Goal: Transaction & Acquisition: Purchase product/service

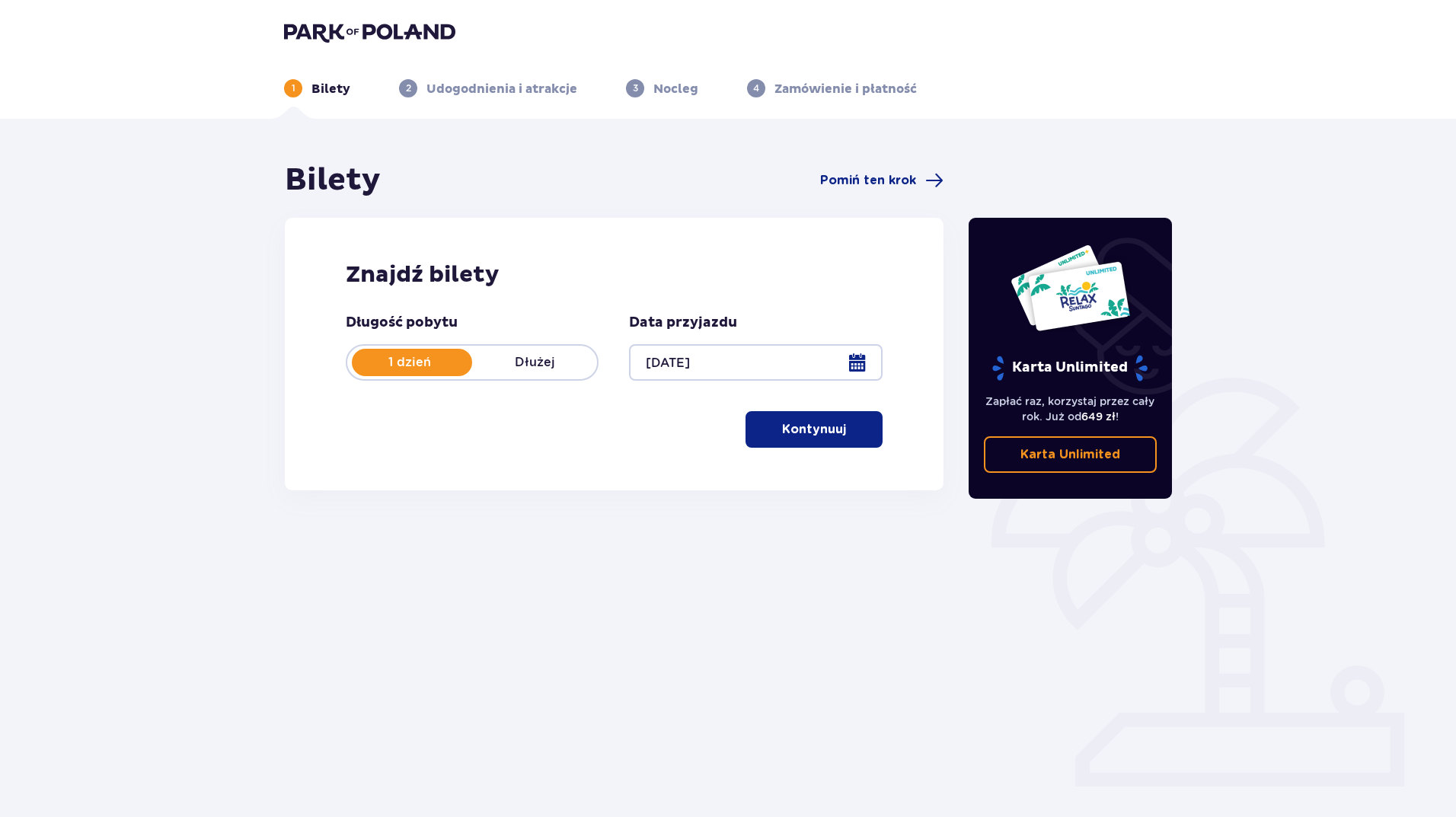
click at [831, 415] on button "Kontynuuj" at bounding box center [813, 430] width 137 height 37
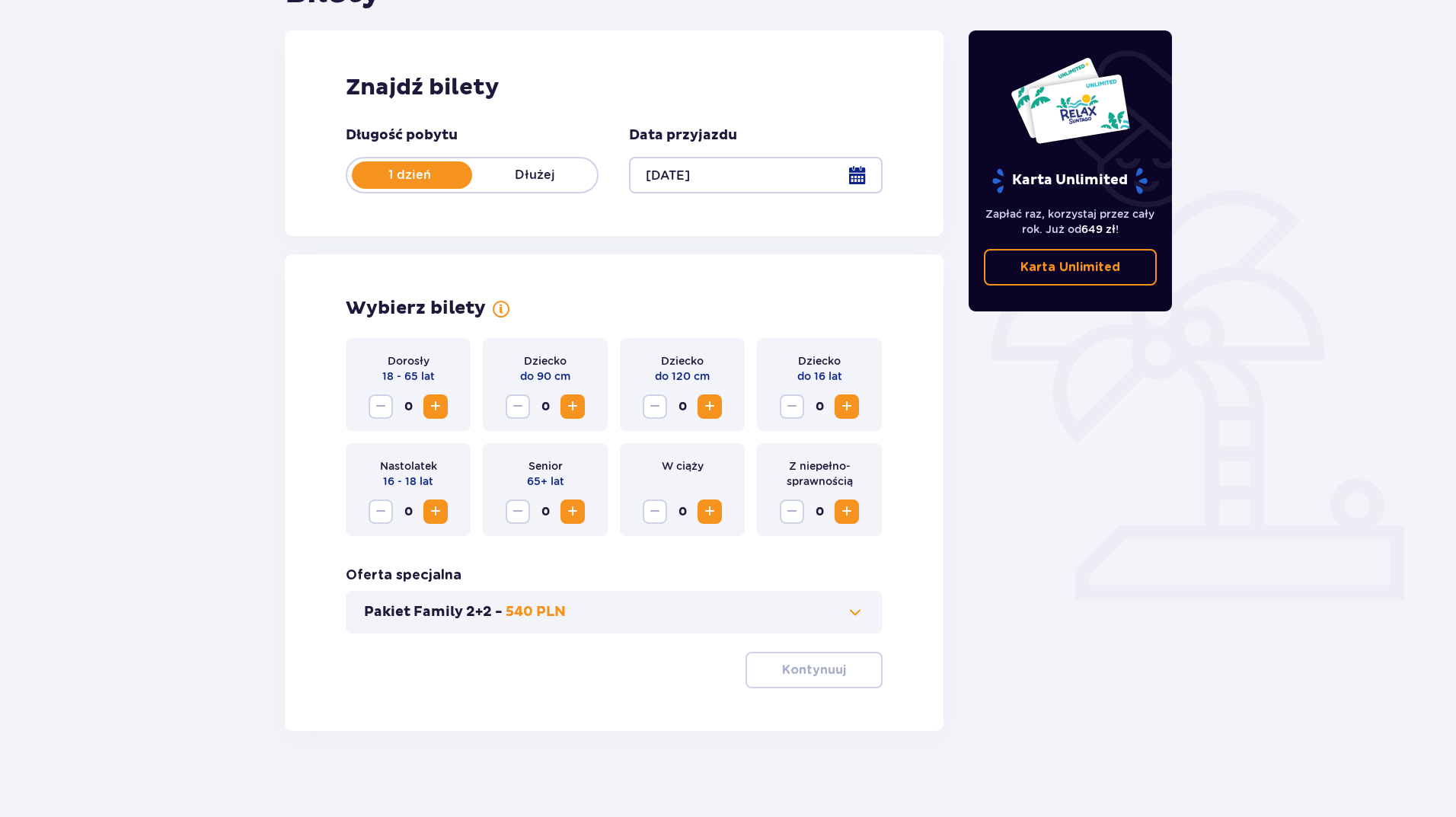
scroll to position [193, 0]
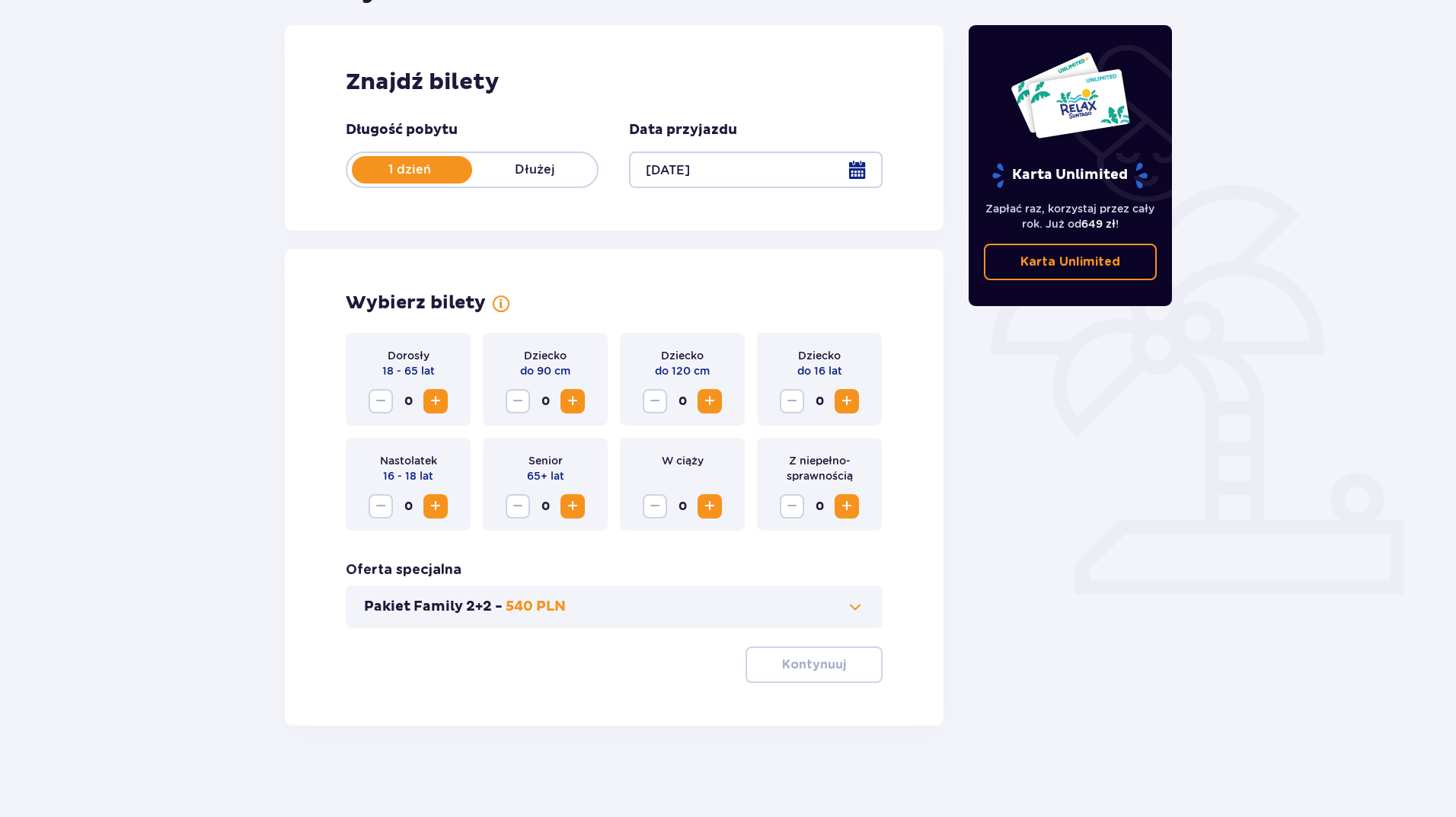
click at [436, 400] on span "Increase" at bounding box center [435, 401] width 18 height 18
click at [432, 402] on span "Increase" at bounding box center [435, 401] width 18 height 18
click at [828, 664] on p "Kontynuuj" at bounding box center [814, 664] width 64 height 16
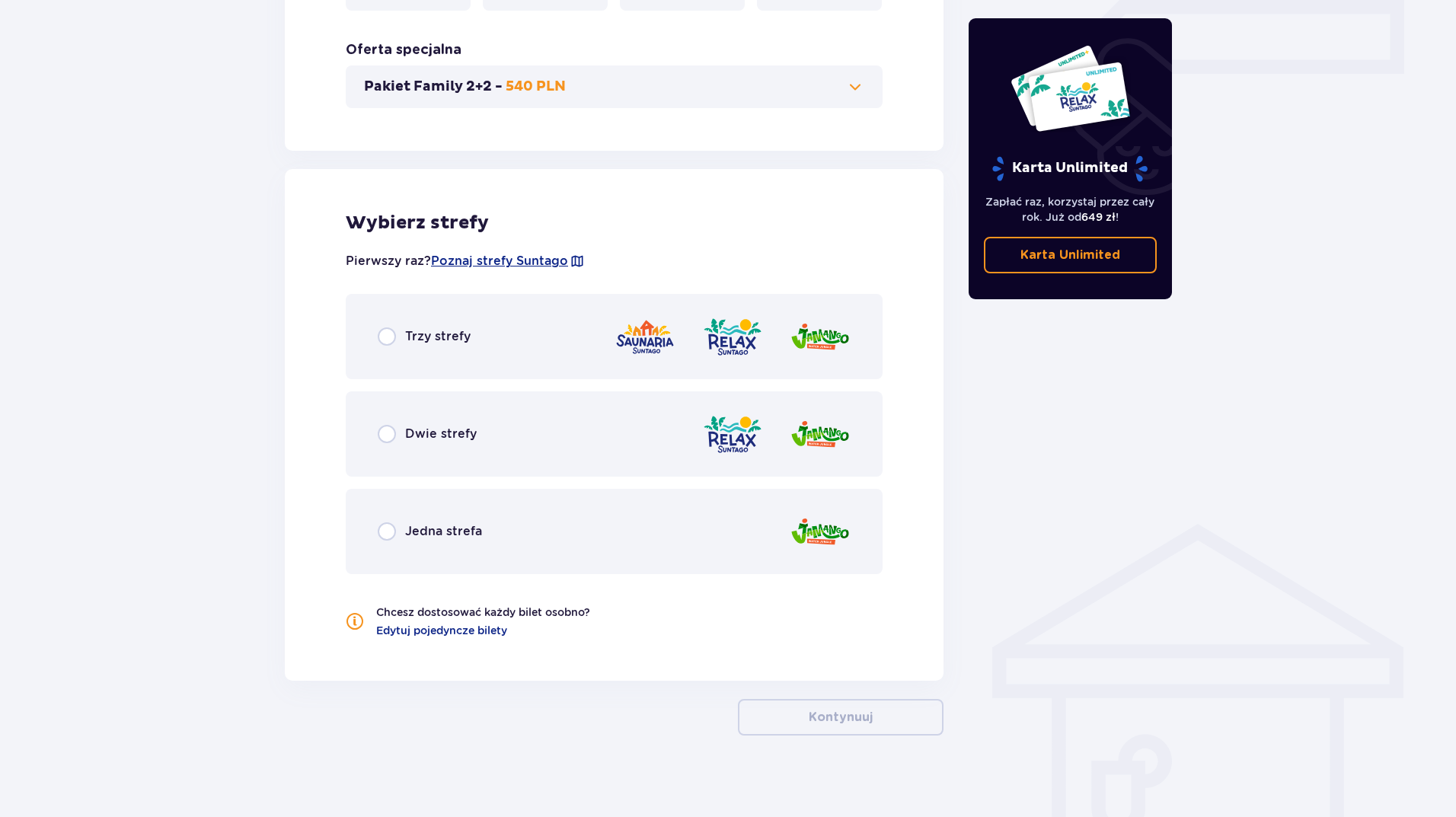
scroll to position [723, 0]
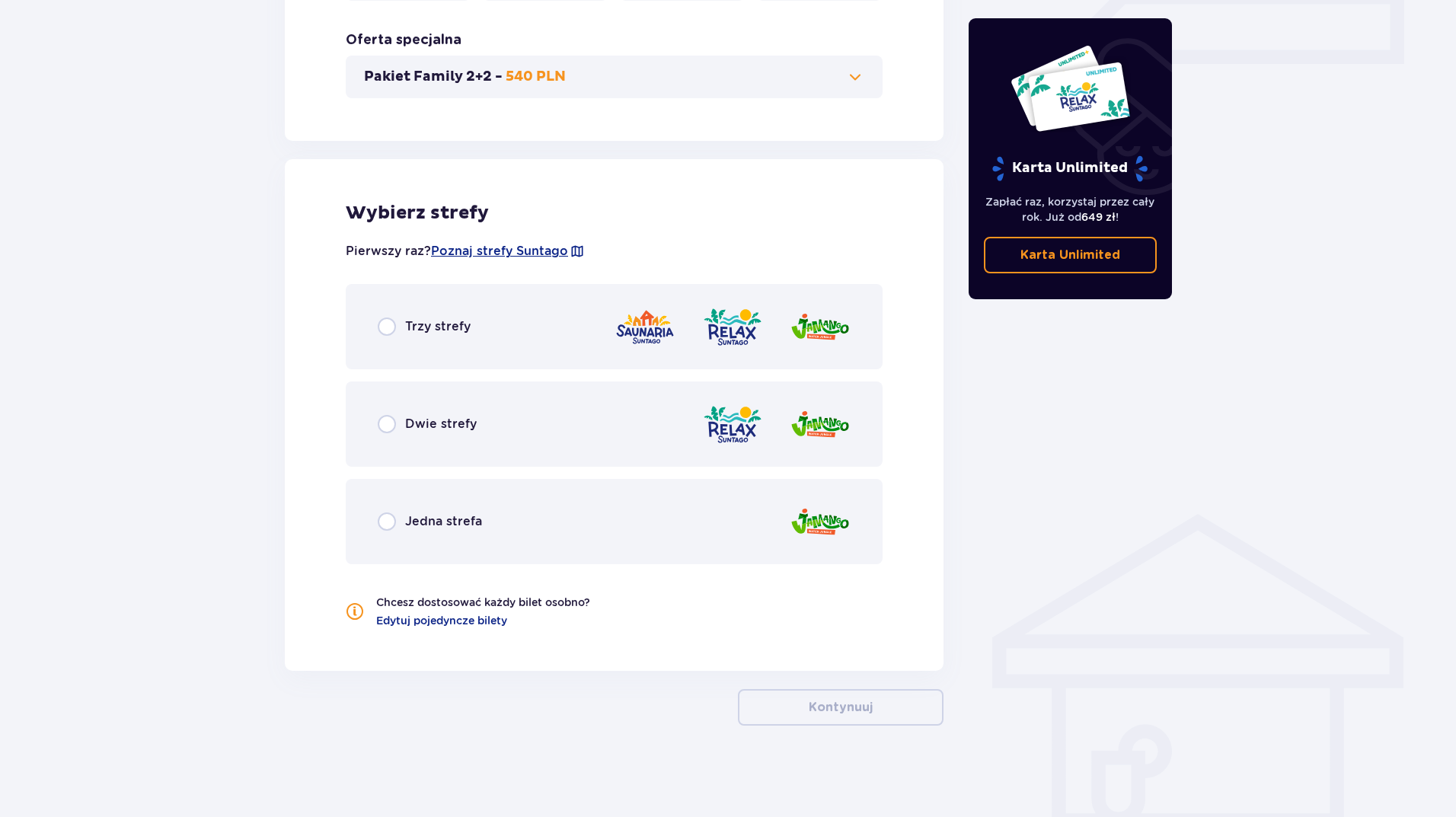
click at [457, 429] on p "Dwie strefy" at bounding box center [441, 423] width 72 height 16
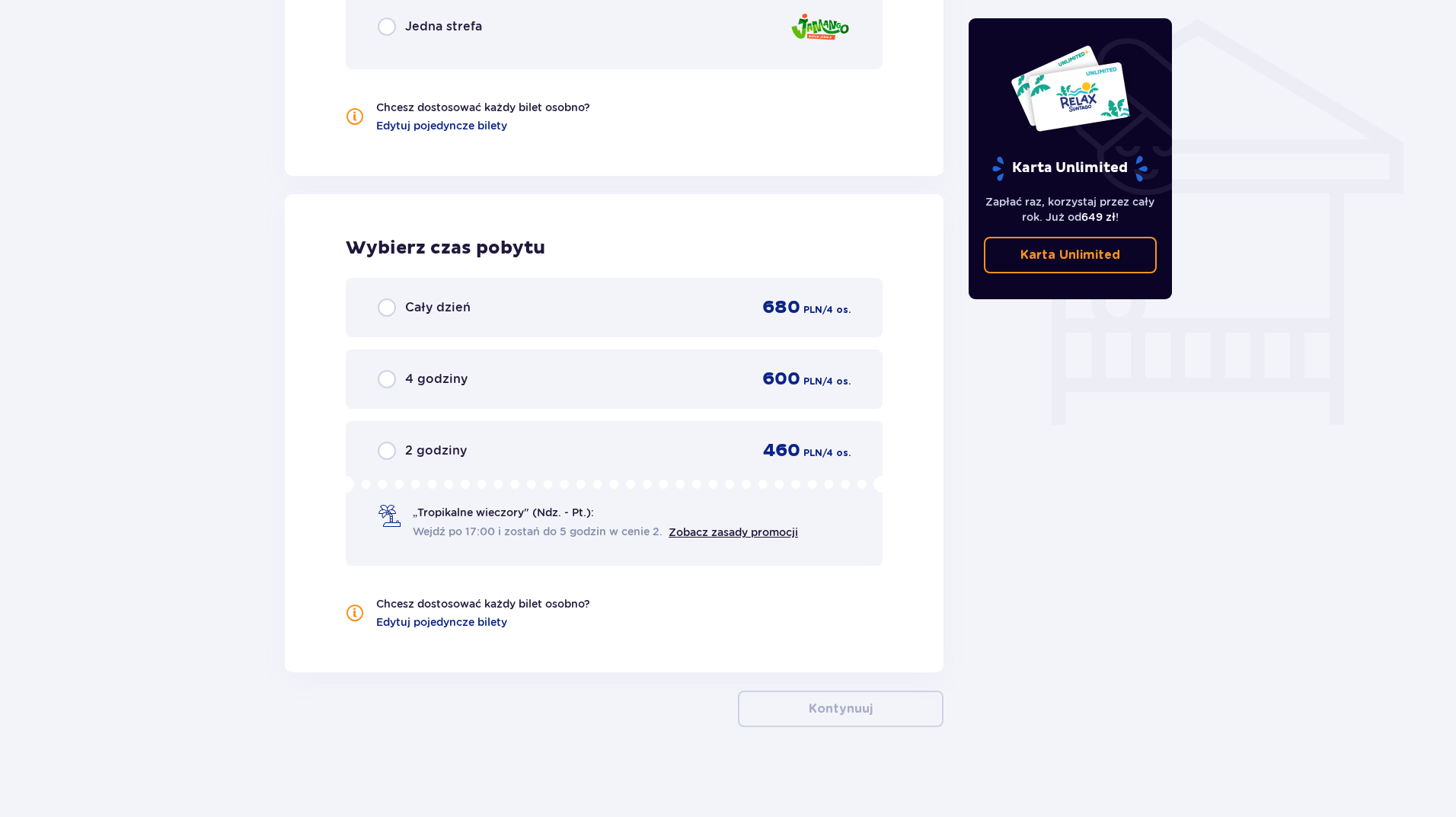
scroll to position [1219, 0]
click at [431, 317] on div "Cały dzień 680 PLN / 4 os." at bounding box center [613, 307] width 473 height 23
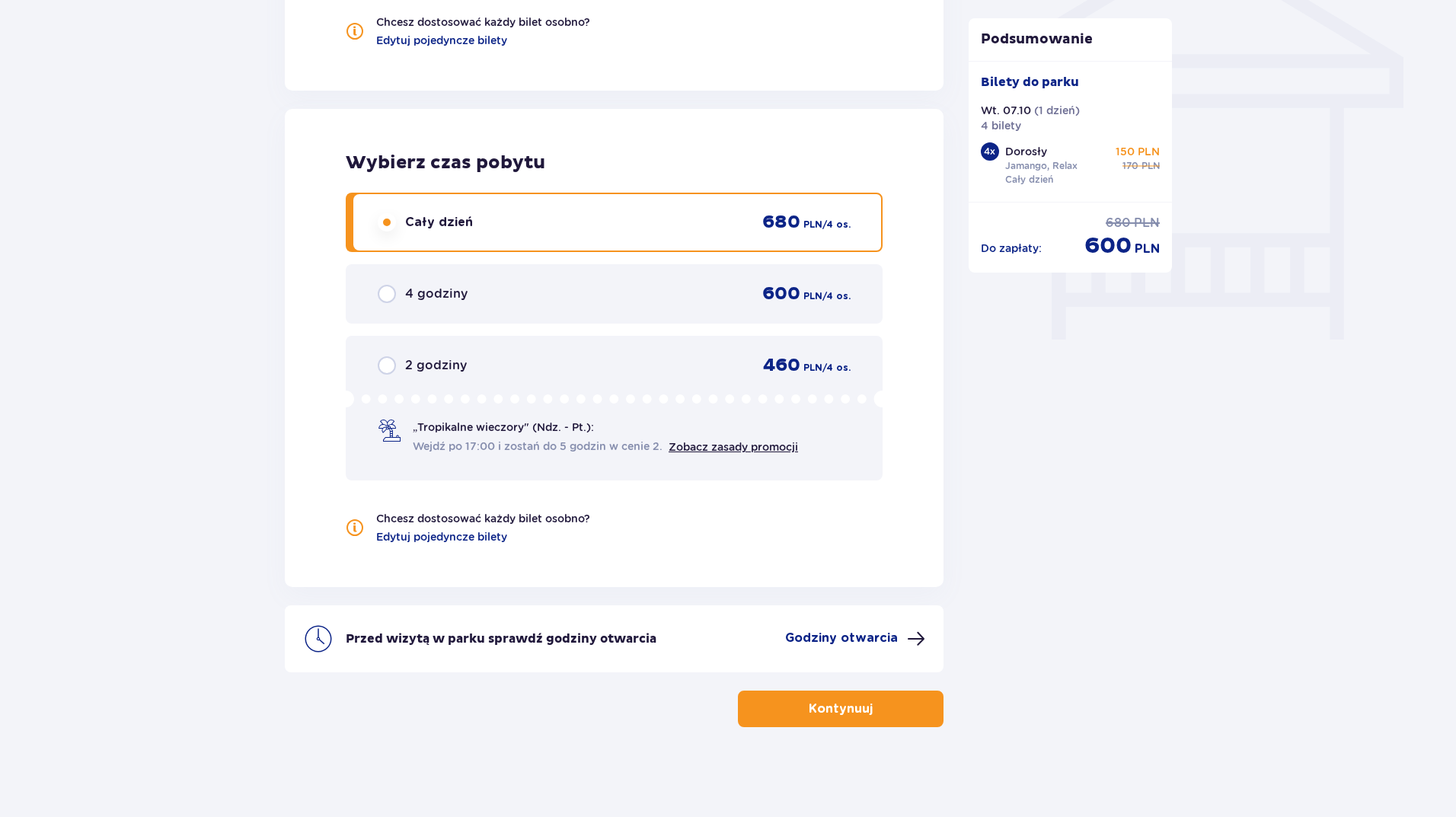
scroll to position [1304, 0]
click at [888, 703] on button "Kontynuuj" at bounding box center [841, 707] width 206 height 37
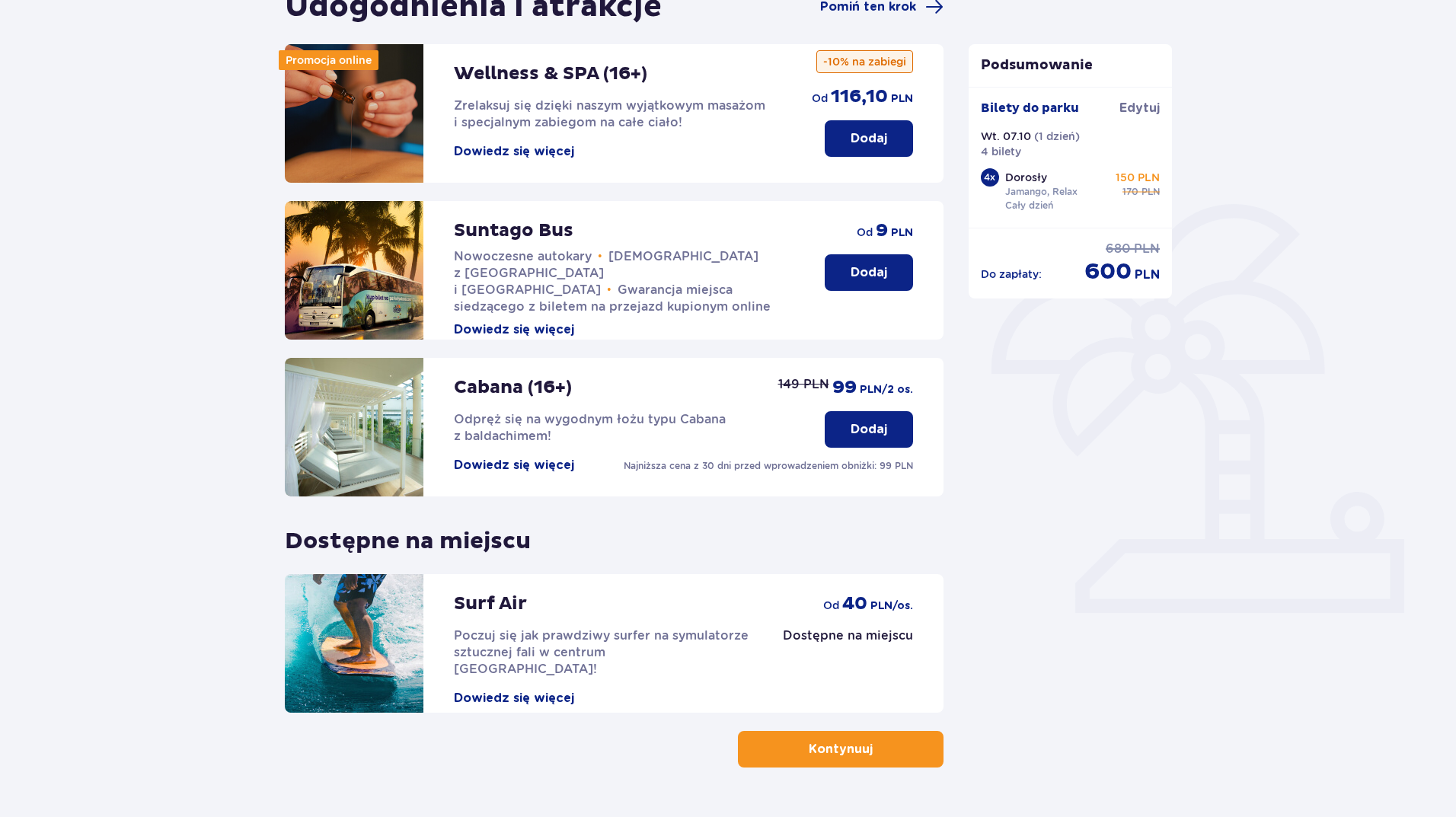
scroll to position [215, 0]
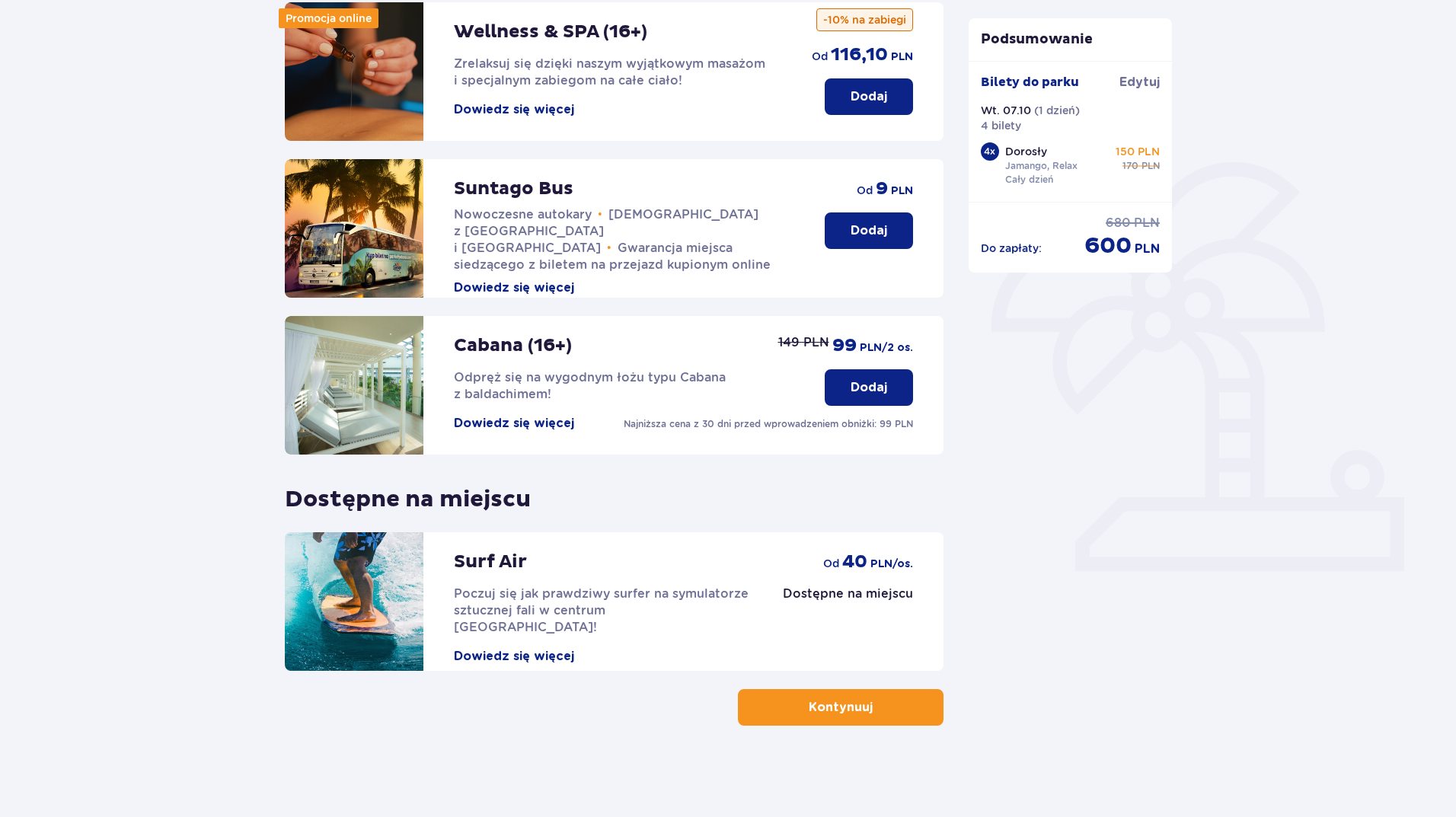
click at [897, 708] on button "Kontynuuj" at bounding box center [841, 707] width 206 height 37
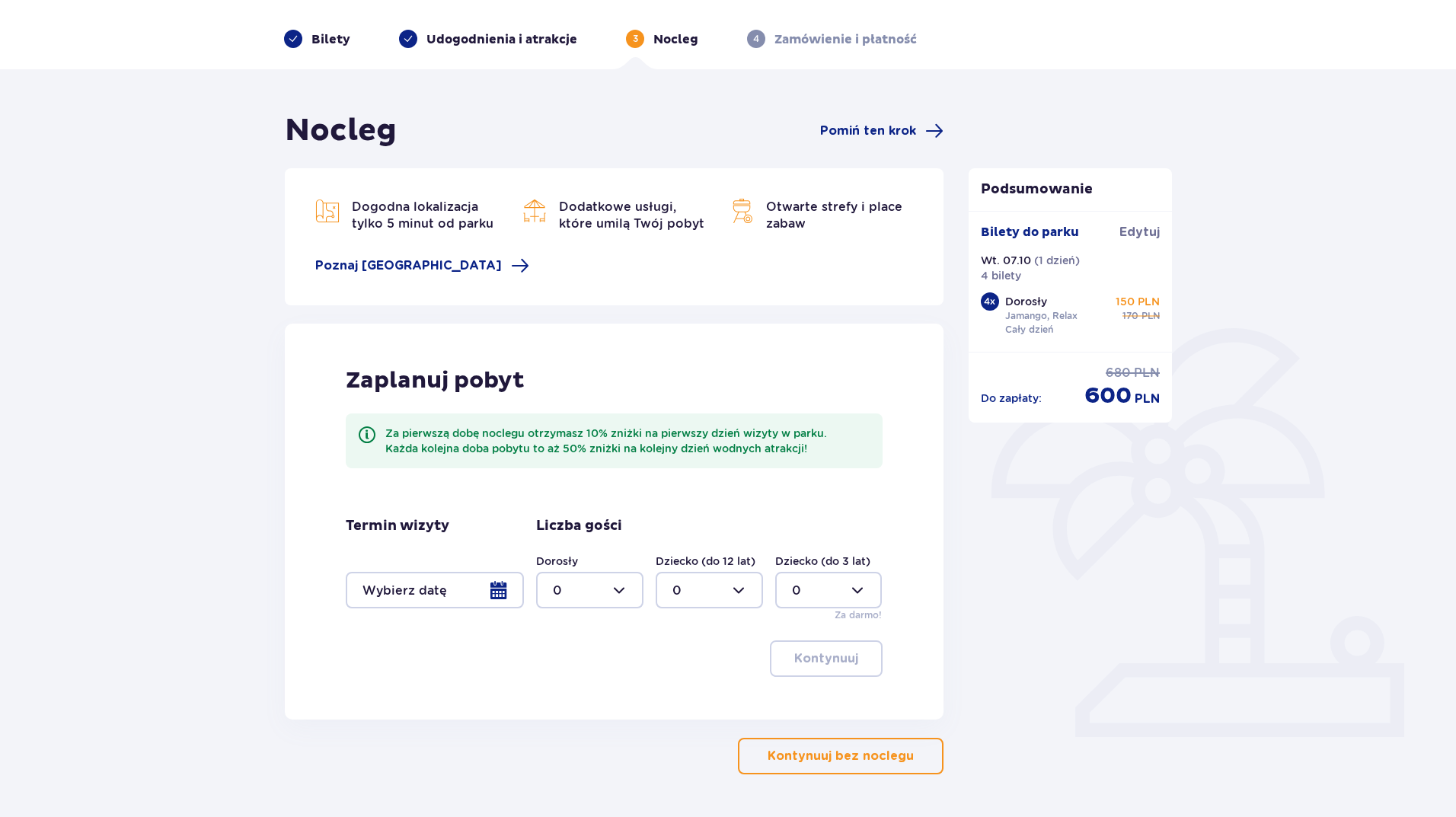
scroll to position [76, 0]
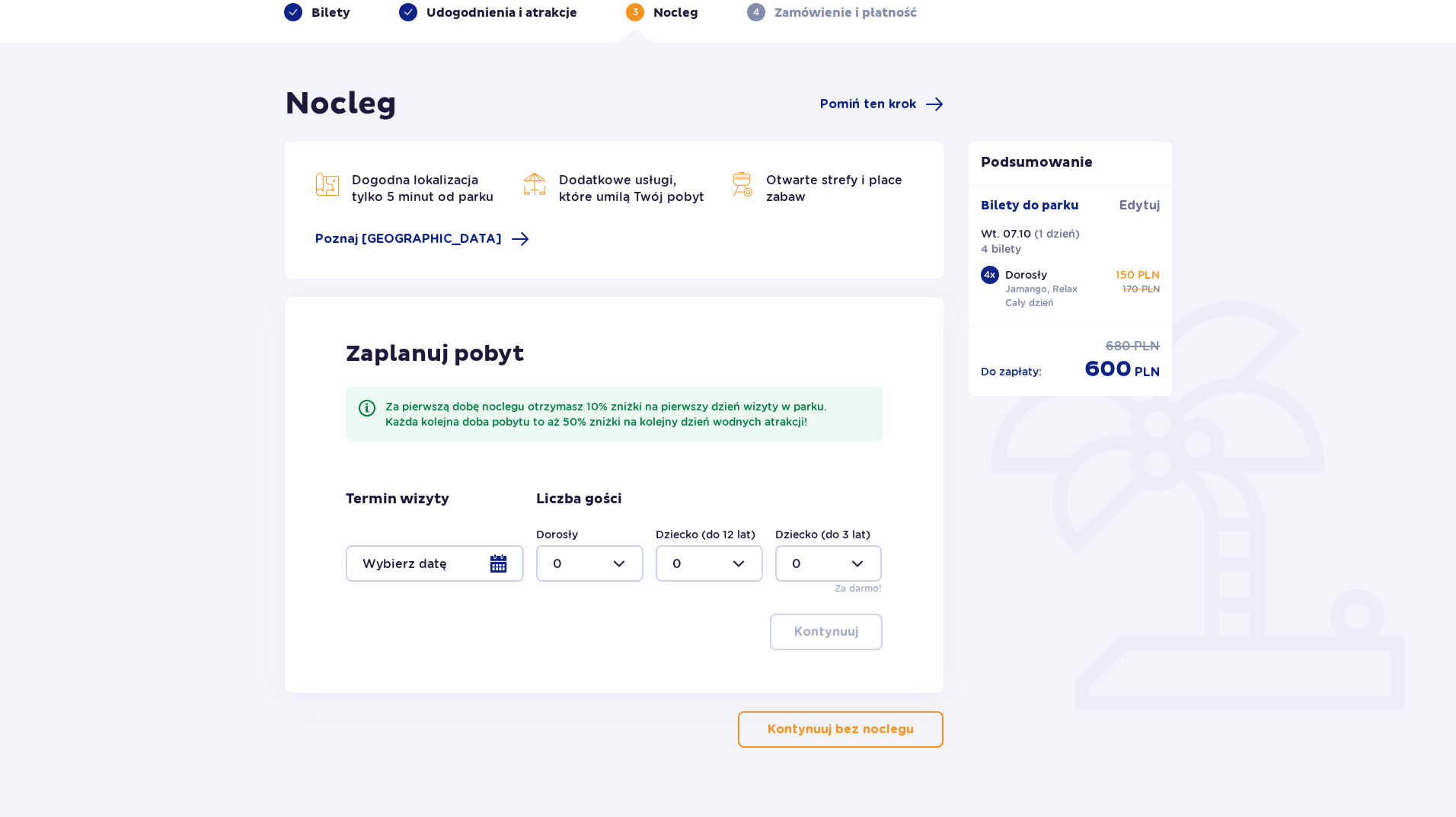
click at [872, 735] on p "Kontynuuj bez noclegu" at bounding box center [841, 729] width 147 height 16
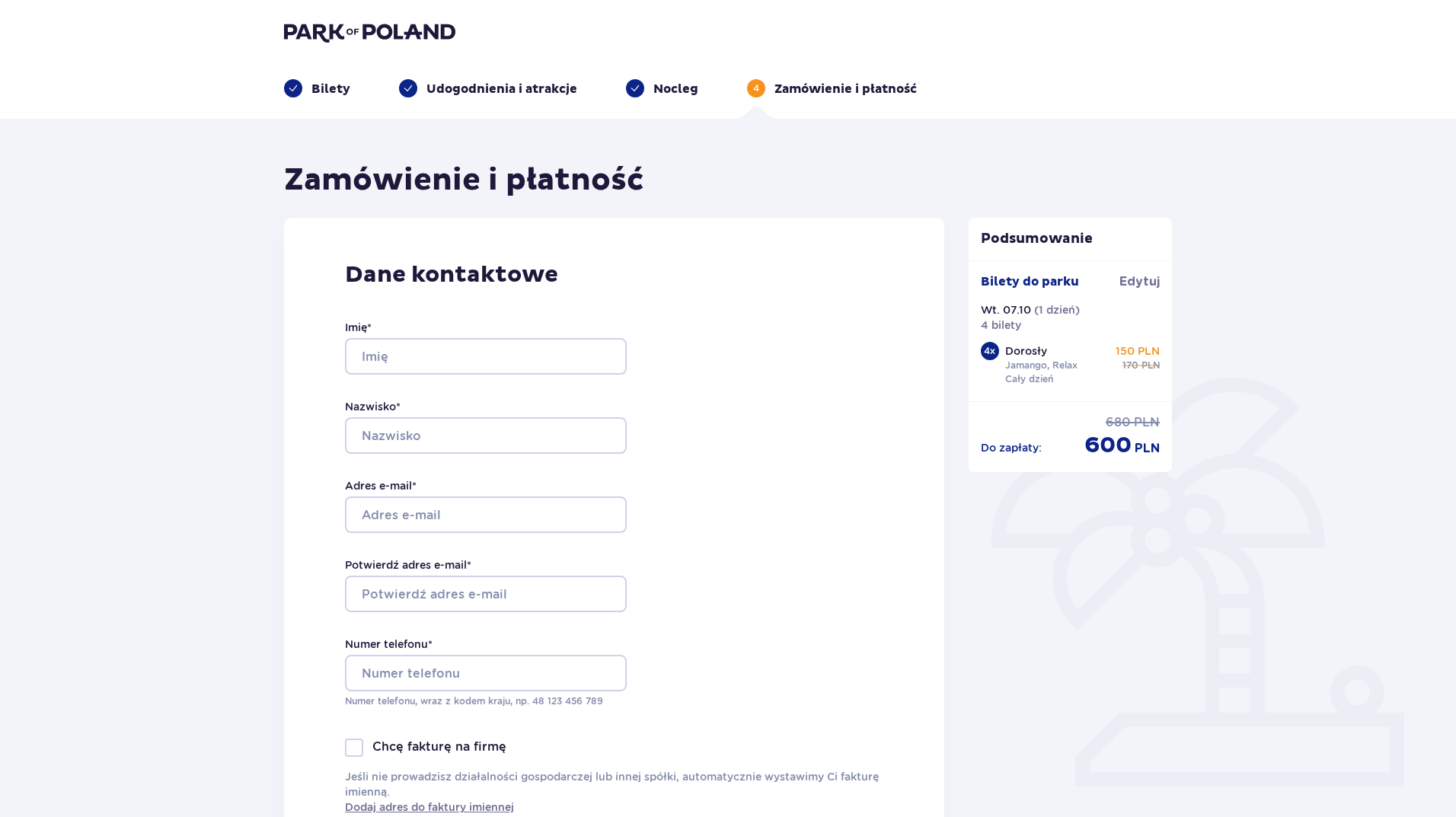
click at [313, 81] on p "Bilety" at bounding box center [331, 88] width 39 height 16
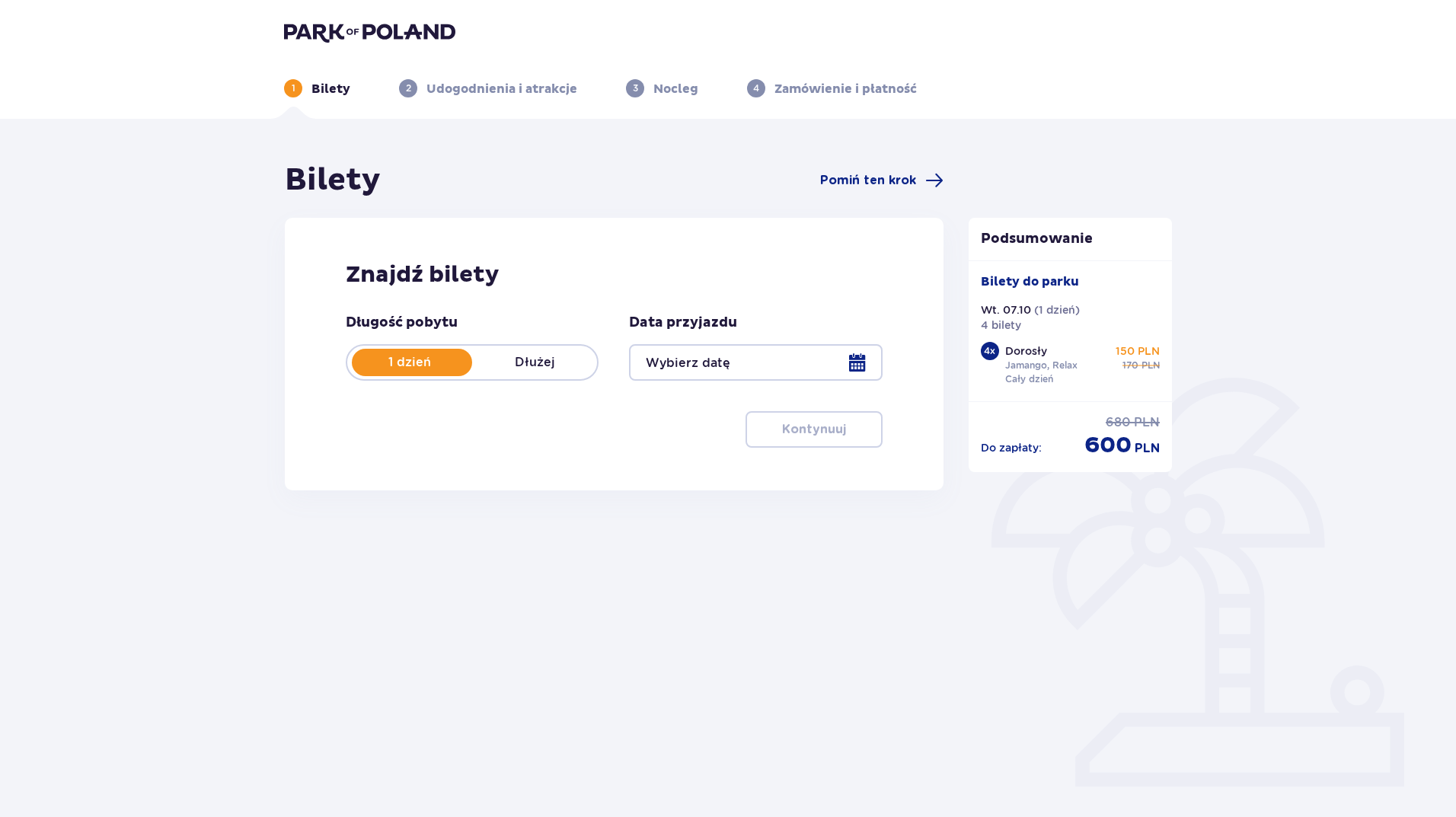
type input "[DATE]"
